Goal: Transaction & Acquisition: Book appointment/travel/reservation

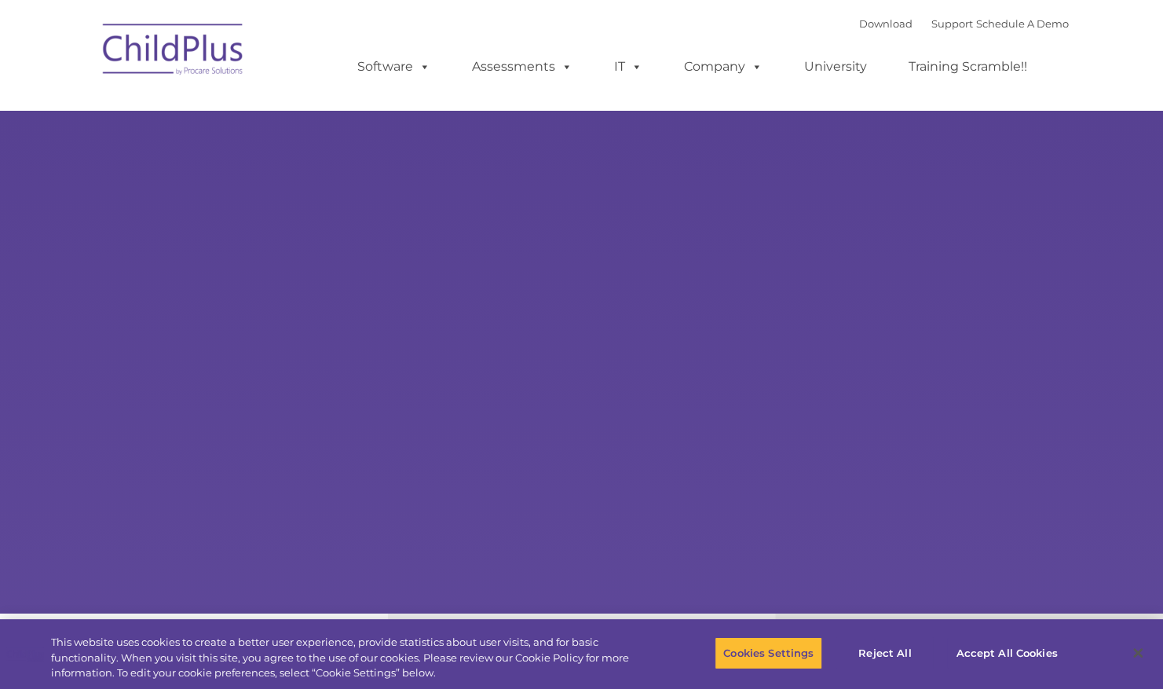
select select "MEDIUM"
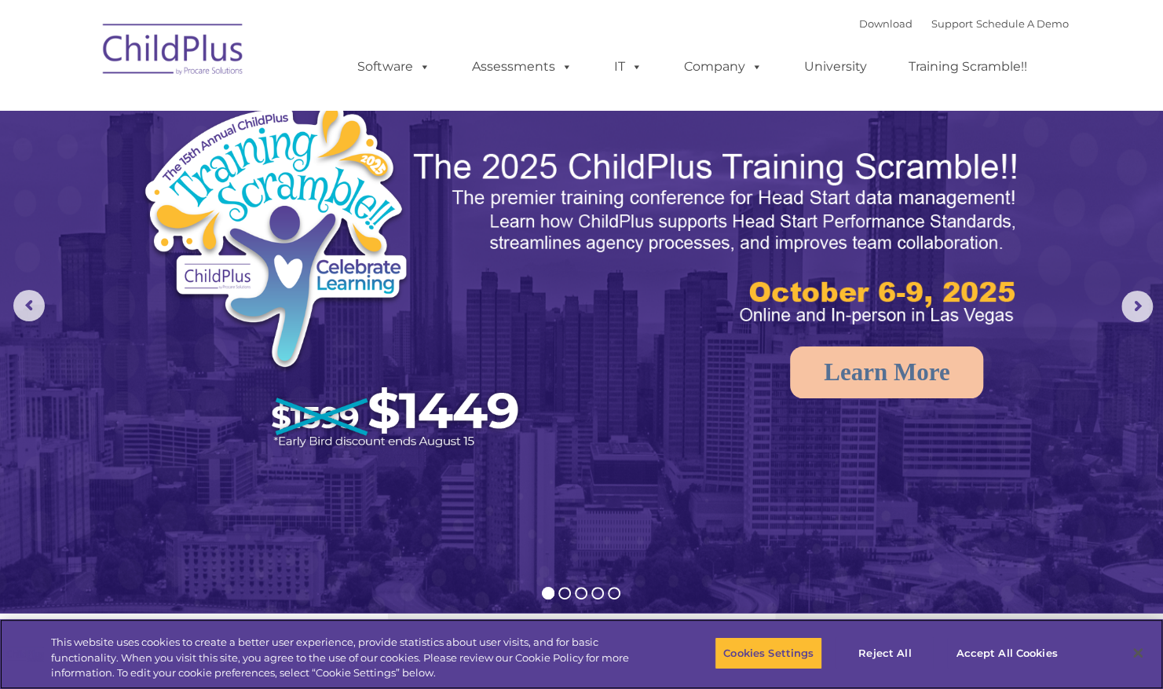
scroll to position [1, 0]
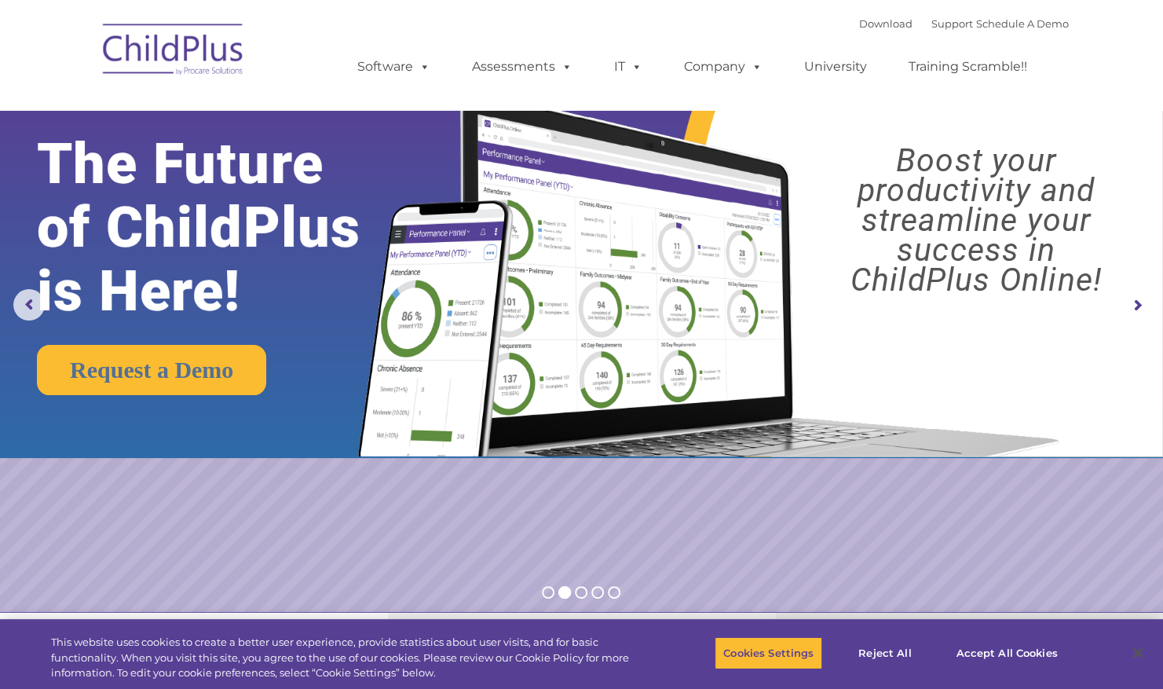
click at [904, 121] on img at bounding box center [705, 258] width 730 height 395
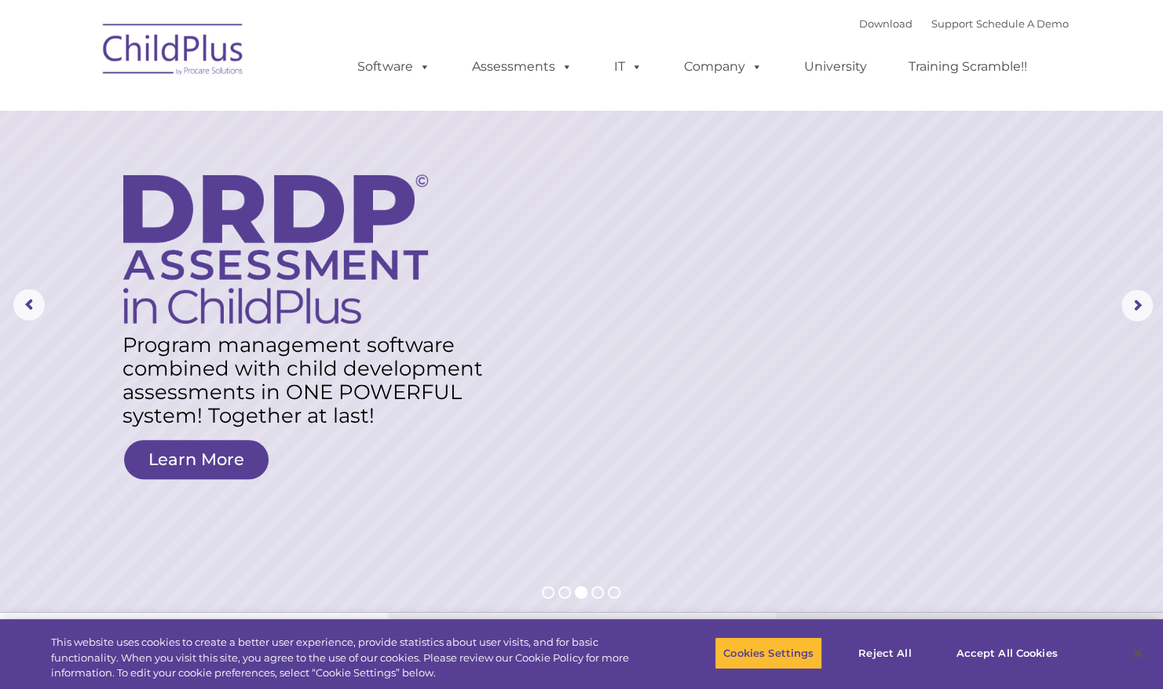
scroll to position [0, 0]
click at [1019, 26] on link "Schedule A Demo" at bounding box center [1022, 23] width 93 height 13
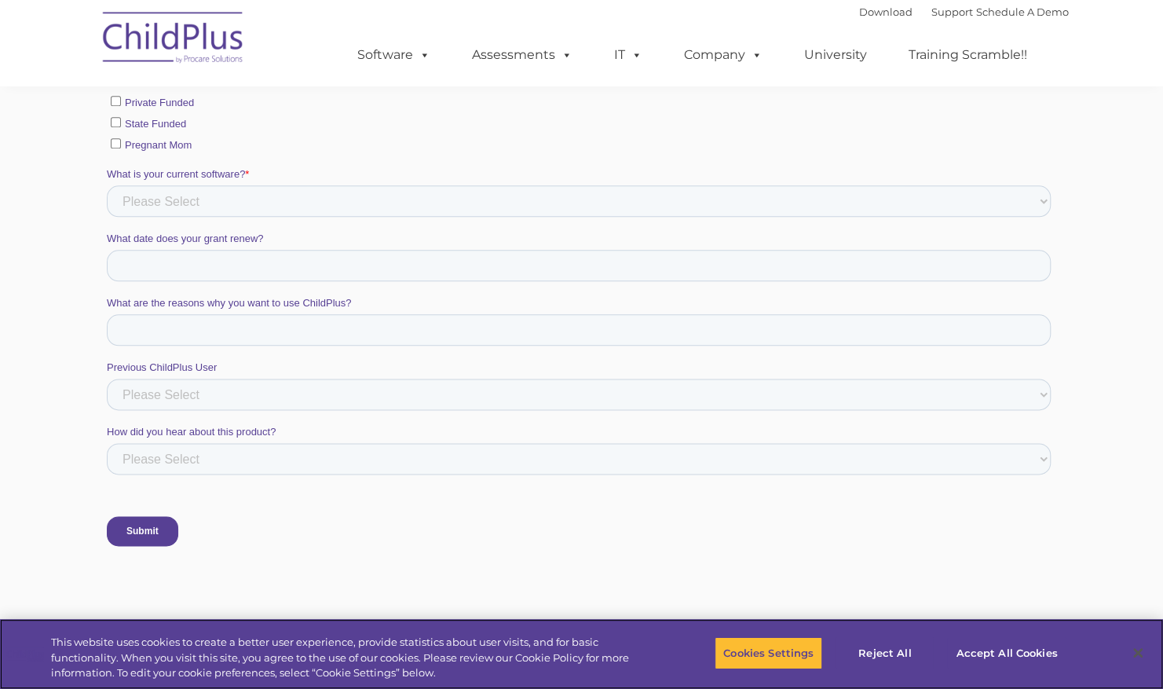
scroll to position [964, 0]
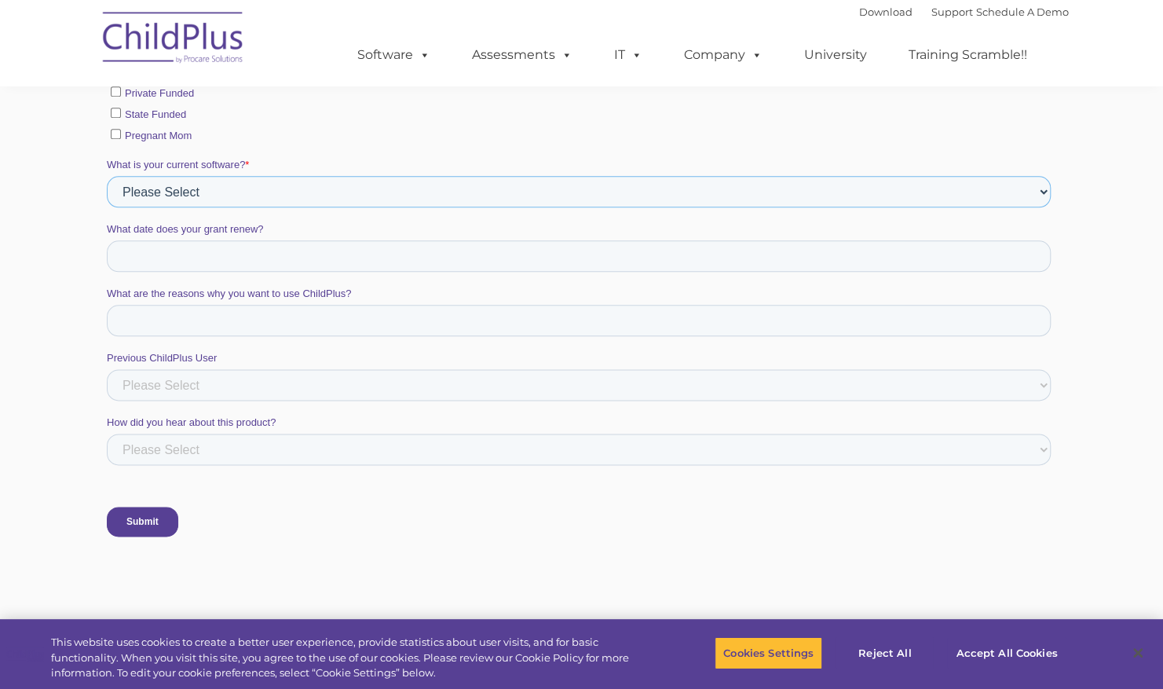
click at [568, 199] on select "Please Select Alliance Apricot Brightwheel CAP60 CAPTAIN [PERSON_NAME] COPA Eas…" at bounding box center [578, 191] width 944 height 31
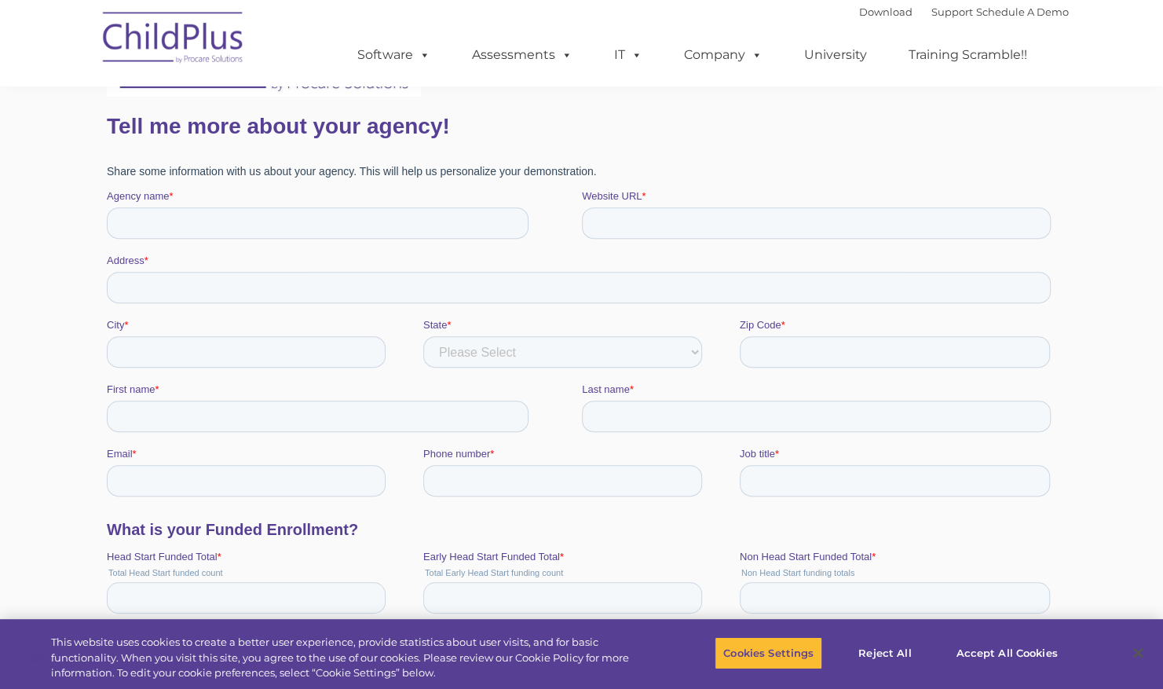
scroll to position [0, 0]
